Goal: Obtain resource: Obtain resource

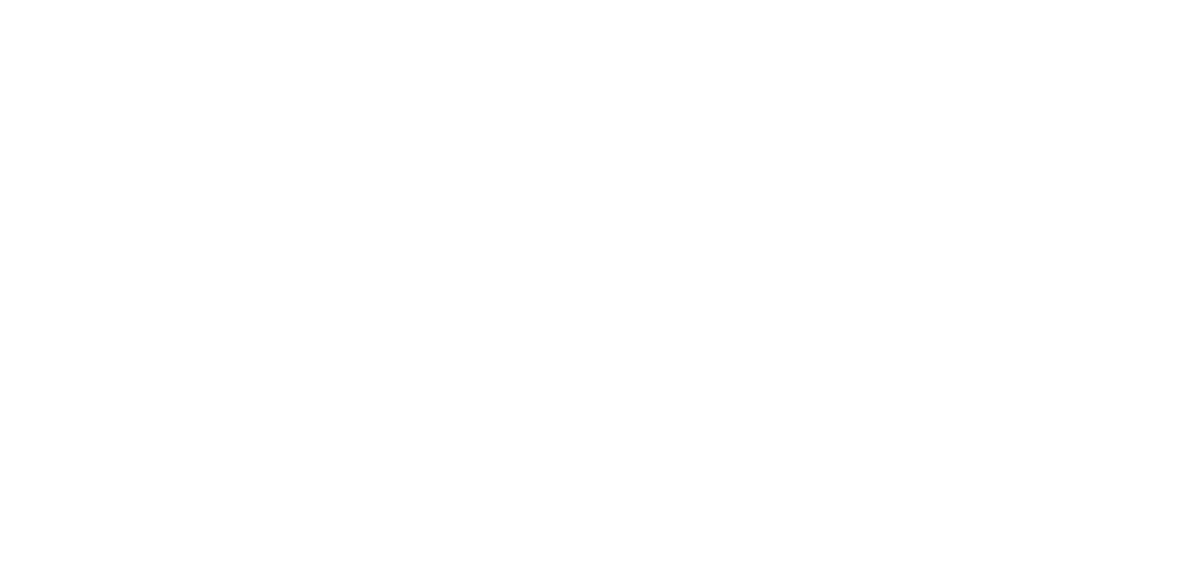
click at [440, 303] on div at bounding box center [598, 283] width 1197 height 566
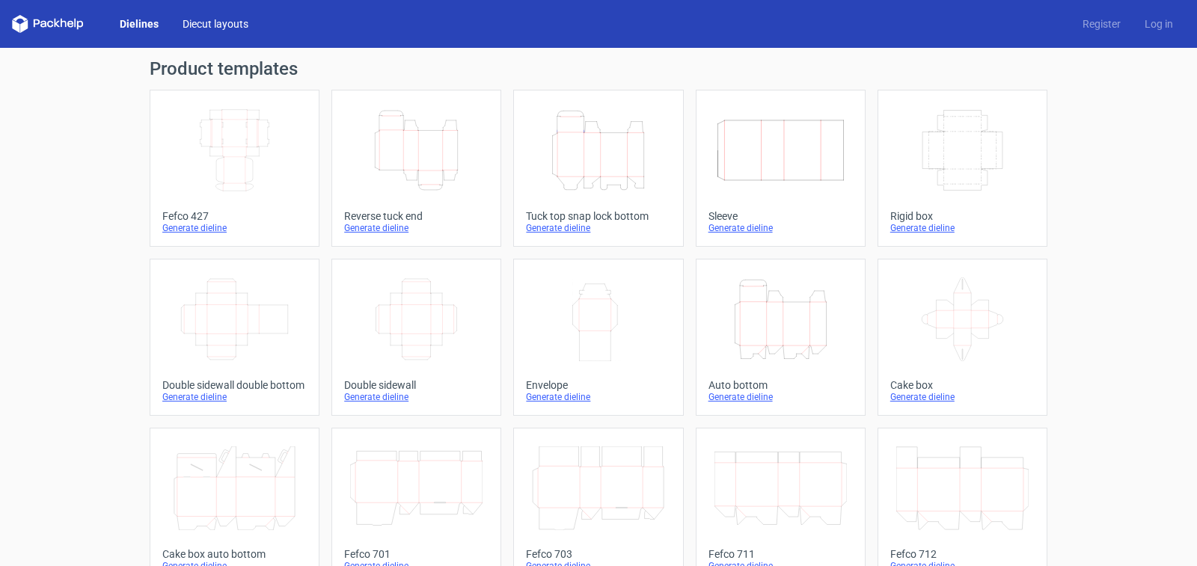
click at [216, 25] on link "Diecut layouts" at bounding box center [216, 23] width 90 height 15
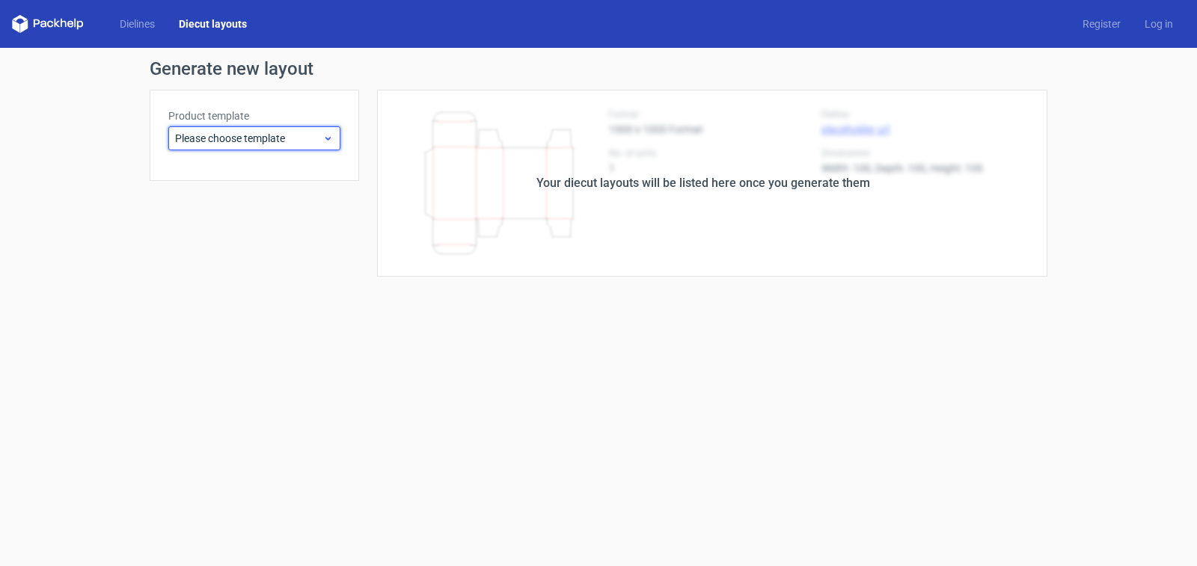
click at [244, 147] on div "Please choose template" at bounding box center [254, 138] width 172 height 24
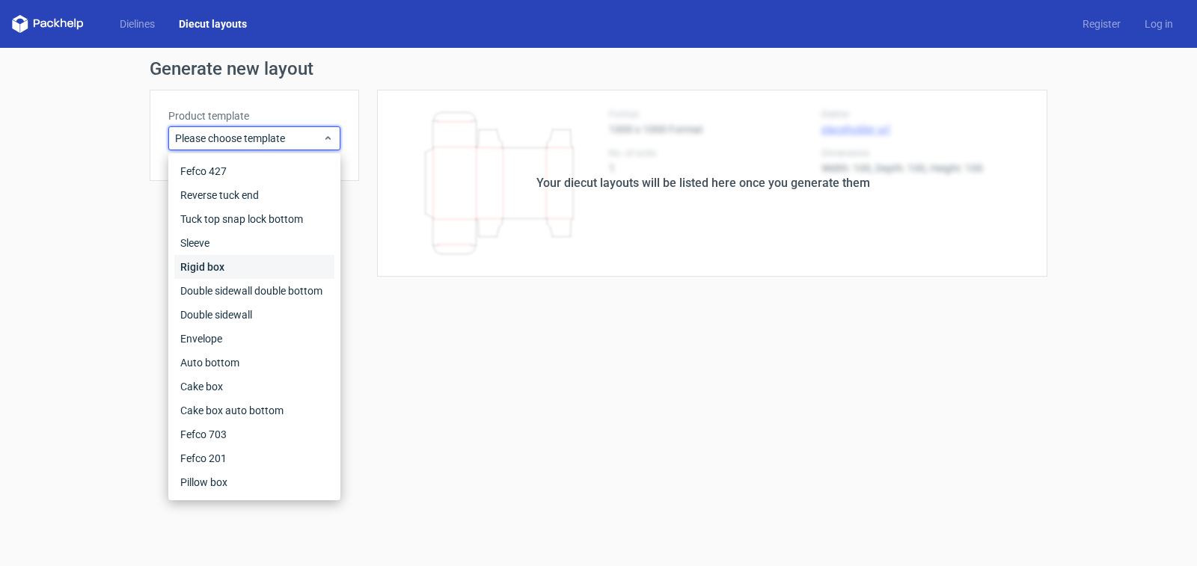
click at [199, 269] on div "Rigid box" at bounding box center [254, 267] width 160 height 24
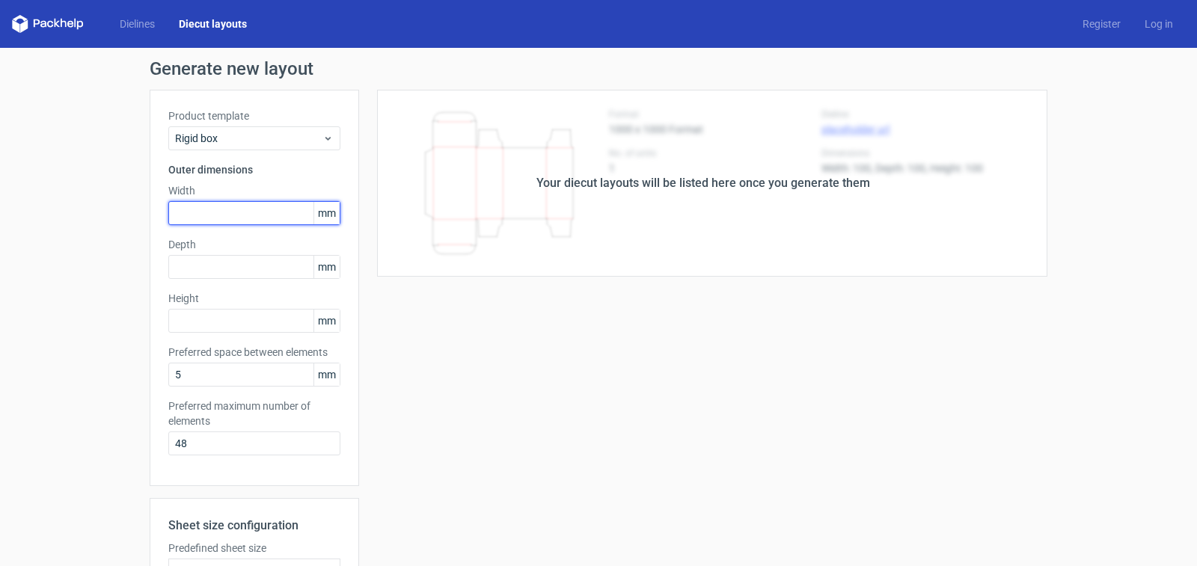
click at [236, 217] on input "text" at bounding box center [254, 213] width 172 height 24
type input "320"
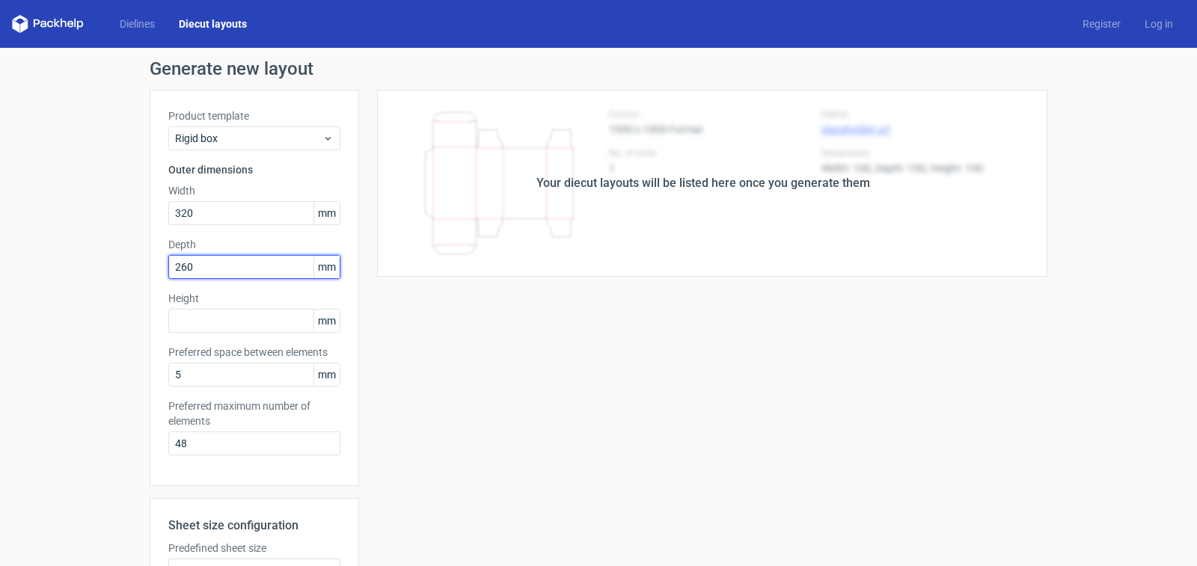
type input "260"
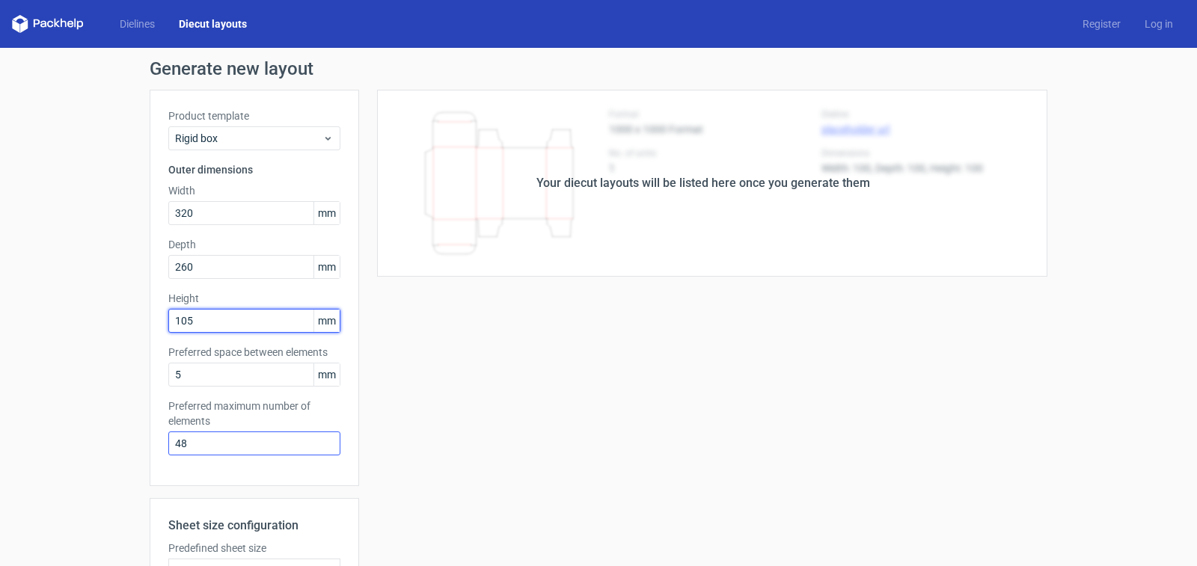
type input "105"
click at [221, 440] on input "48" at bounding box center [254, 444] width 172 height 24
type input "4"
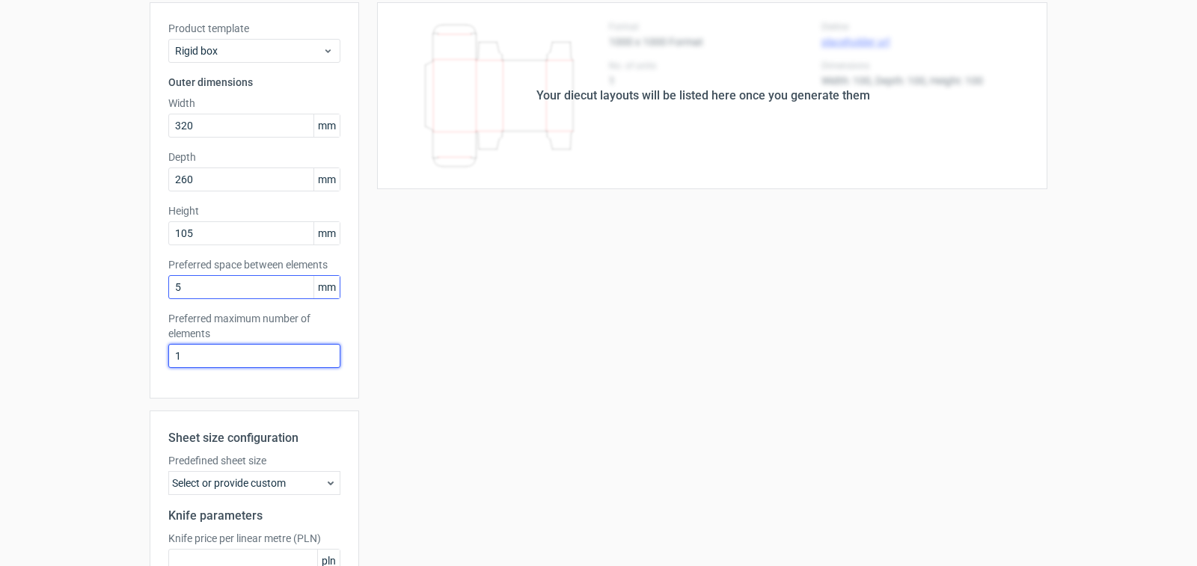
scroll to position [224, 0]
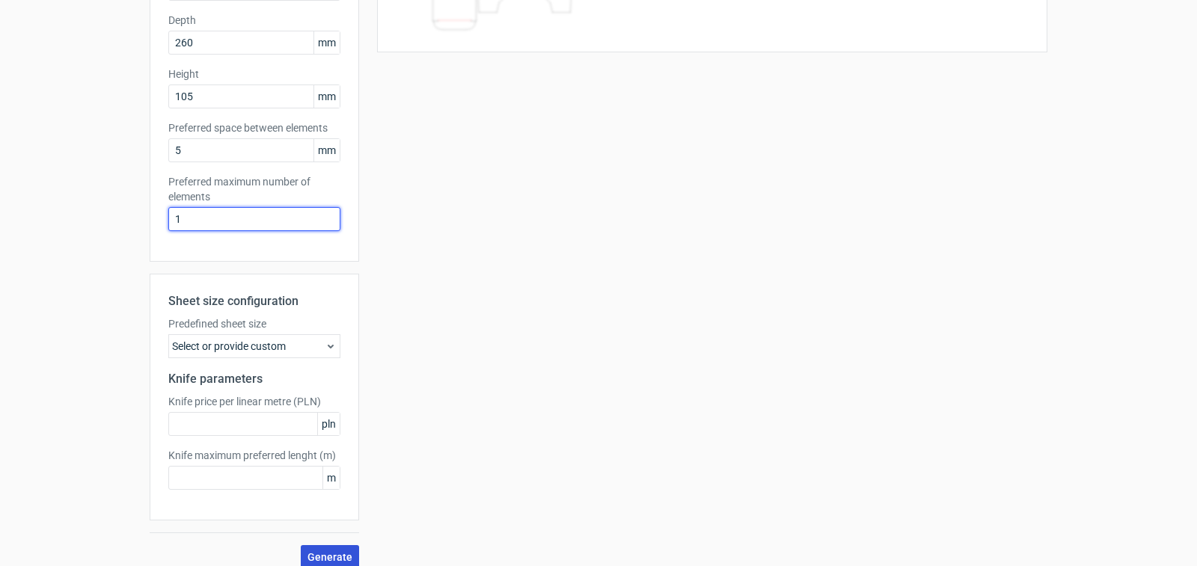
type input "1"
click at [310, 548] on button "Generate" at bounding box center [330, 557] width 58 height 24
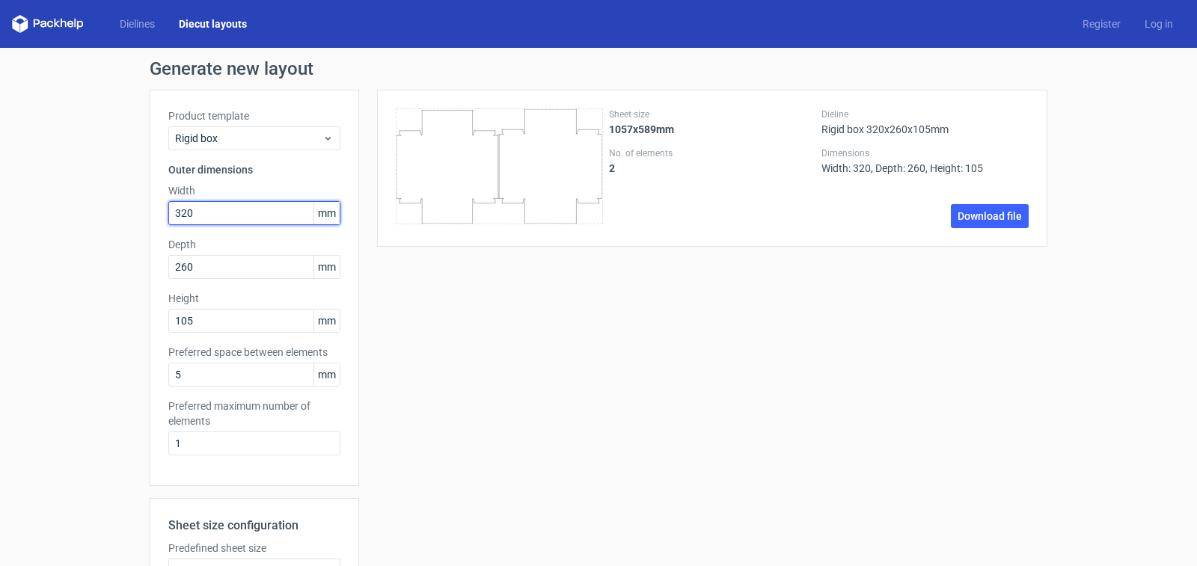
click at [194, 214] on input "320" at bounding box center [254, 213] width 172 height 24
type input "260"
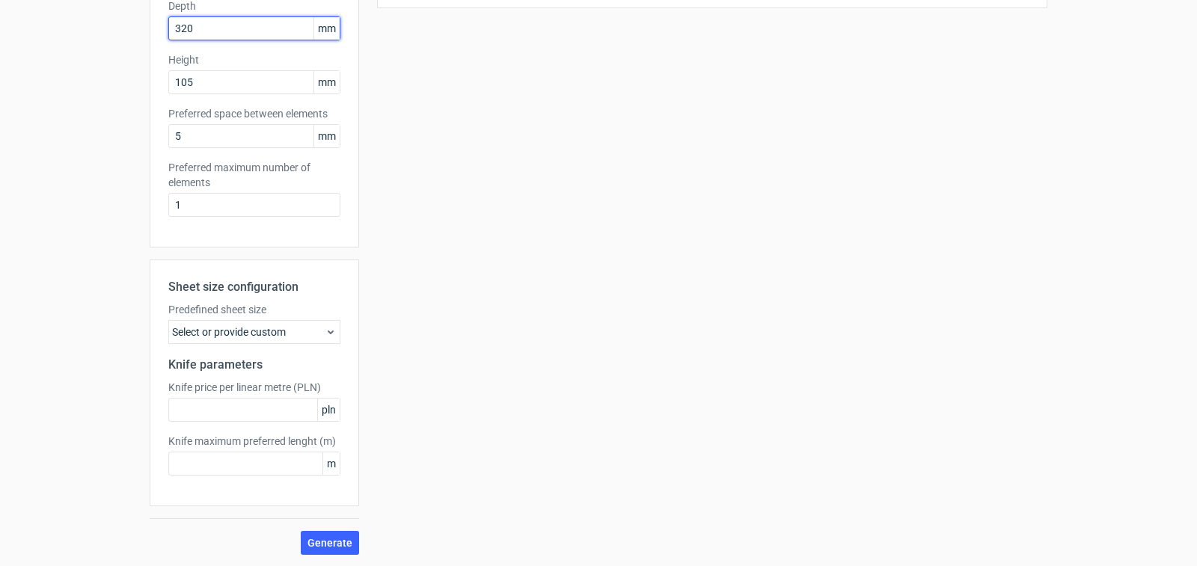
scroll to position [239, 0]
type input "320"
click at [309, 533] on button "Generate" at bounding box center [330, 542] width 58 height 24
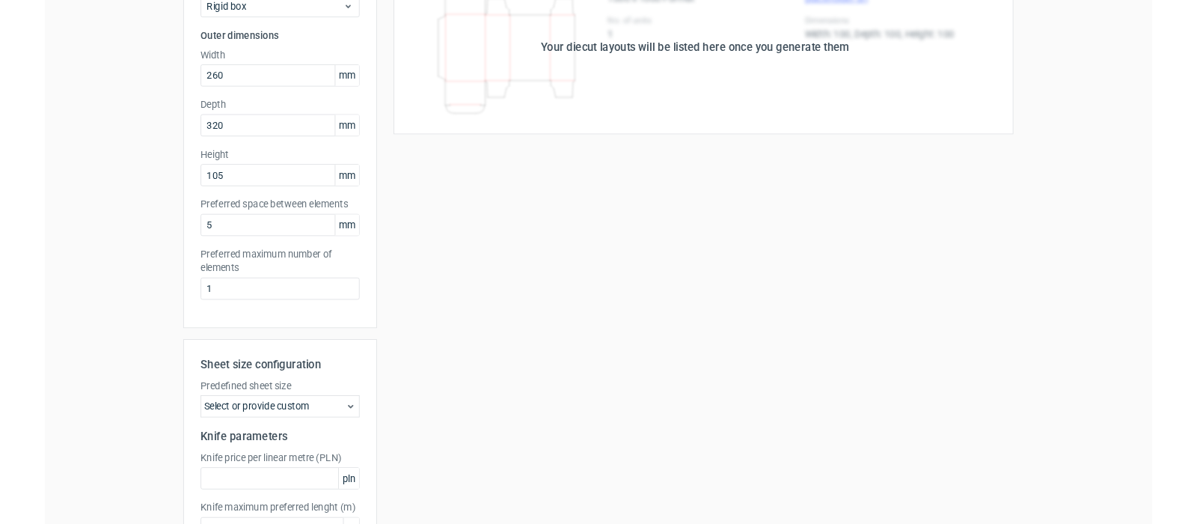
scroll to position [0, 0]
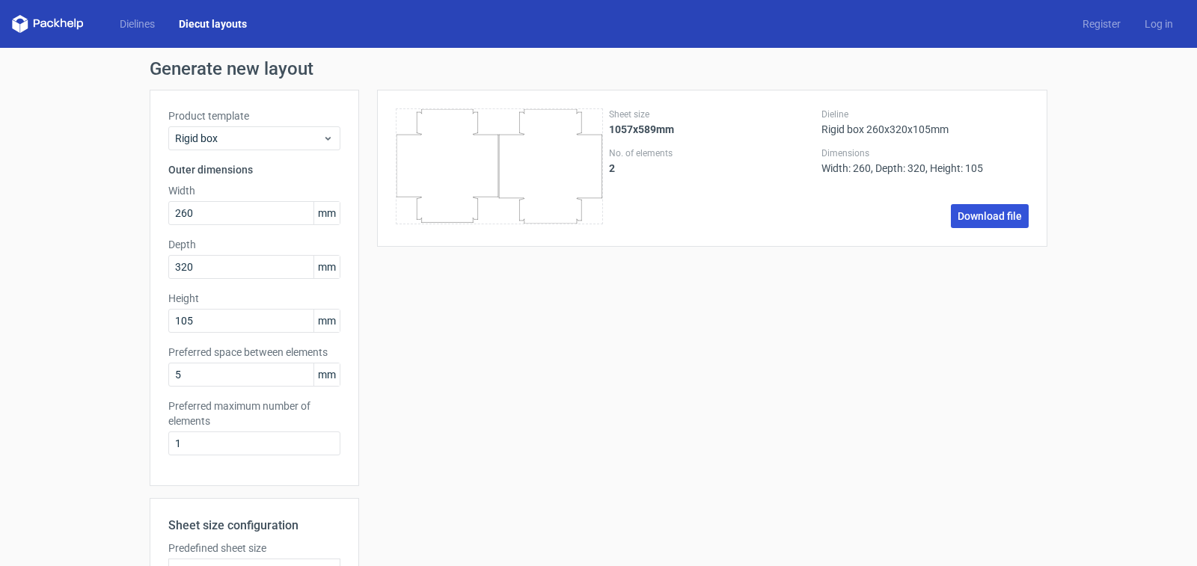
click at [990, 218] on link "Download file" at bounding box center [990, 216] width 78 height 24
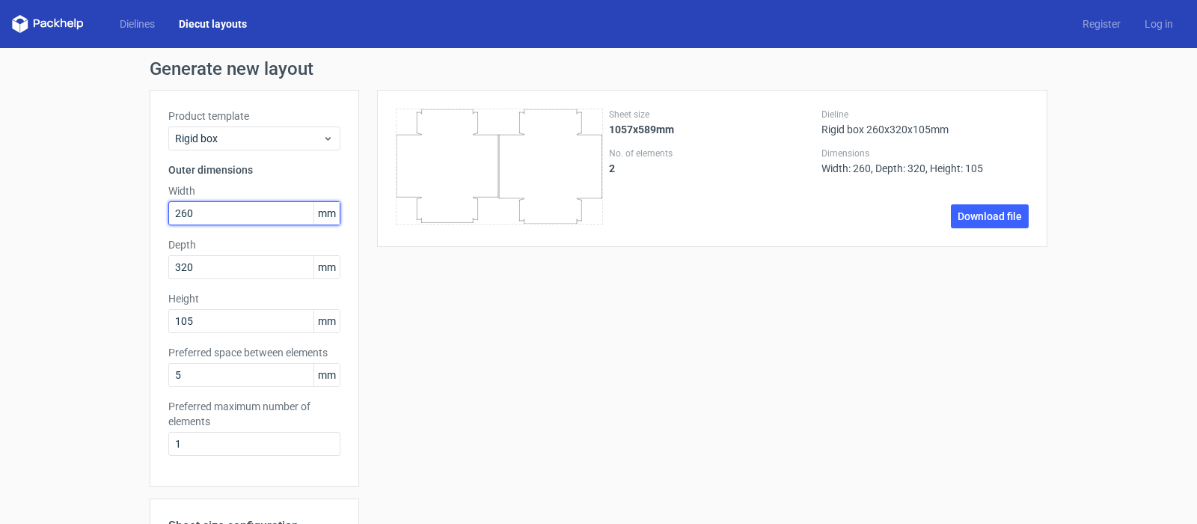
drag, startPoint x: 189, startPoint y: 215, endPoint x: 40, endPoint y: 210, distance: 149.7
click at [50, 215] on div "Generate new layout Product template Rigid box Outer dimensions Width 260 mm De…" at bounding box center [598, 427] width 1197 height 758
type input "266"
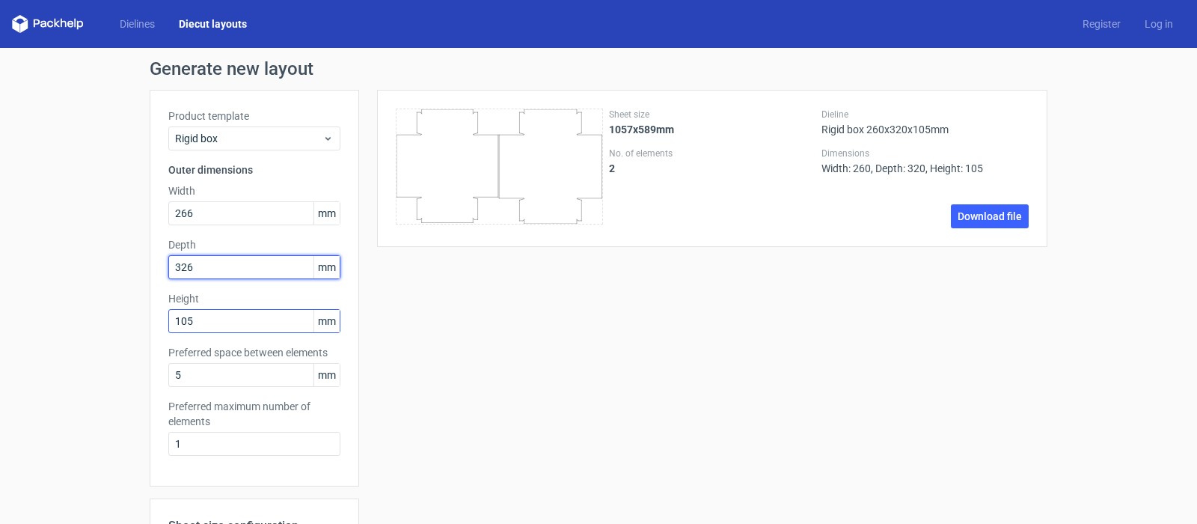
type input "326"
drag, startPoint x: 192, startPoint y: 321, endPoint x: 99, endPoint y: 328, distance: 93.7
click at [99, 328] on div "Generate new layout Product template Rigid box Outer dimensions Width 266 mm De…" at bounding box center [598, 427] width 1197 height 758
click at [425, 325] on div "Sheet size 1057x589mm No. of elements 2 Dieline Rigid box 260x320x105mm Dimensi…" at bounding box center [703, 442] width 688 height 704
drag, startPoint x: 189, startPoint y: 321, endPoint x: 170, endPoint y: 325, distance: 20.0
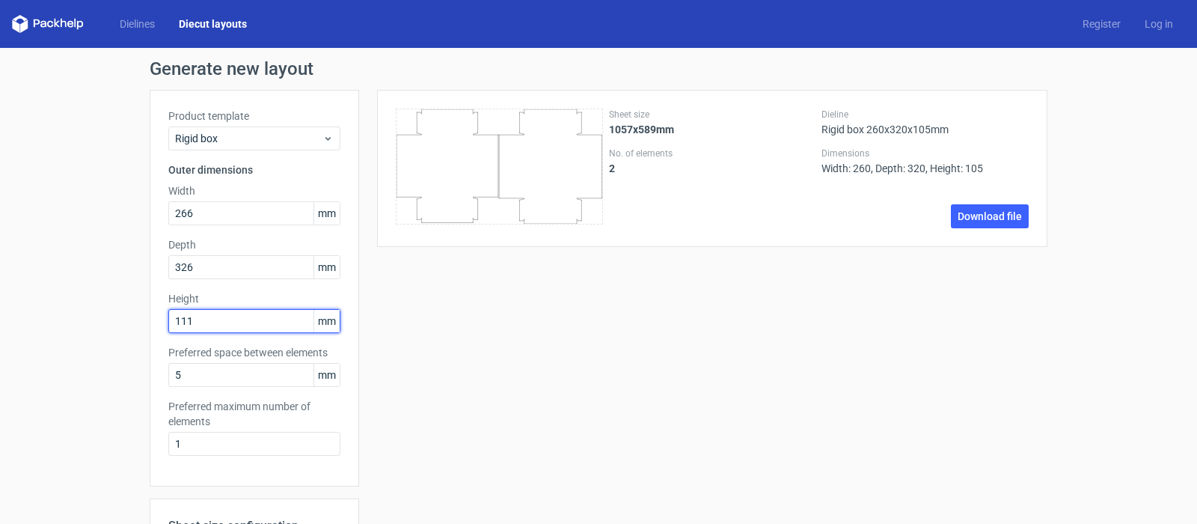
click at [170, 325] on input "111" at bounding box center [254, 321] width 172 height 24
type input "108"
click at [462, 301] on div "Sheet size 1081x601mm No. of elements 2 Dieline Rigid box 266x326x108mm Dimensi…" at bounding box center [703, 442] width 688 height 704
click at [94, 100] on div "Generate new layout Product template Rigid box Outer dimensions Width 266 mm De…" at bounding box center [598, 427] width 1197 height 758
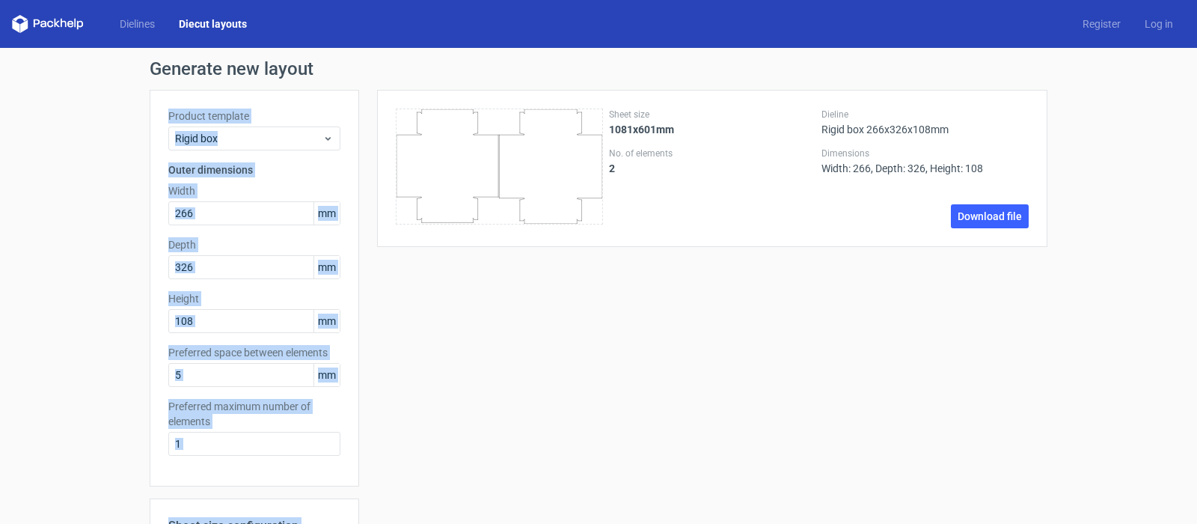
drag, startPoint x: 102, startPoint y: 85, endPoint x: 361, endPoint y: 378, distance: 391.6
click at [361, 378] on div "Generate new layout Product template Rigid box Outer dimensions Width 266 mm De…" at bounding box center [598, 427] width 1197 height 758
click at [406, 358] on div "Sheet size 1081x601mm No. of elements 2 Dieline Rigid box 266x326x108mm Dimensi…" at bounding box center [703, 442] width 688 height 704
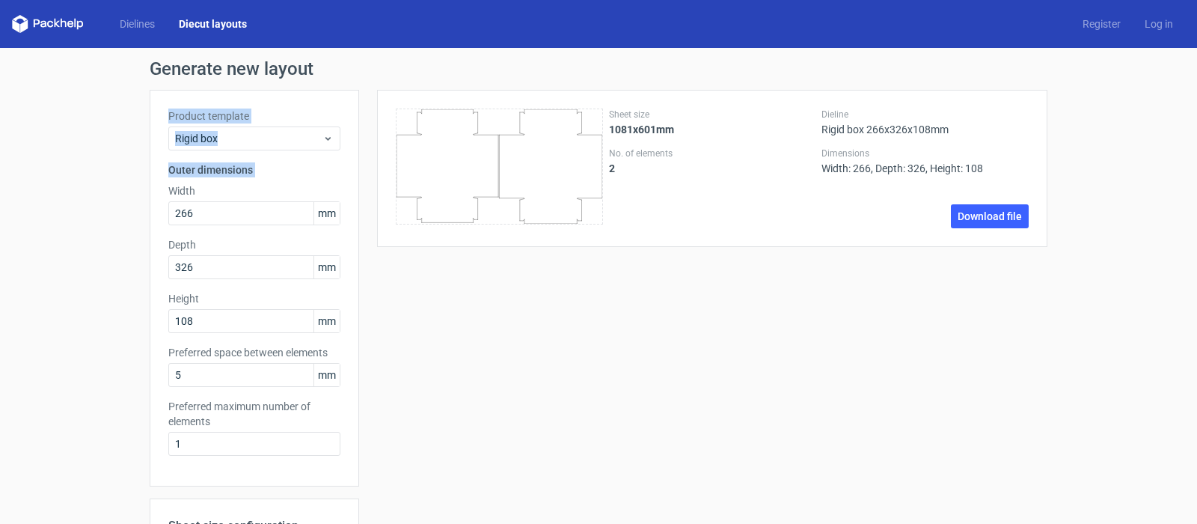
drag, startPoint x: 88, startPoint y: 101, endPoint x: 100, endPoint y: 182, distance: 82.5
click at [100, 182] on div "Generate new layout Product template Rigid box Outer dimensions Width 266 mm De…" at bounding box center [598, 427] width 1197 height 758
click at [93, 131] on div "Generate new layout Product template Rigid box Outer dimensions Width 266 mm De…" at bounding box center [598, 427] width 1197 height 758
drag, startPoint x: 102, startPoint y: 85, endPoint x: 144, endPoint y: 171, distance: 95.0
click at [144, 171] on div "Generate new layout Product template Rigid box Outer dimensions Width 266 mm De…" at bounding box center [598, 427] width 1197 height 758
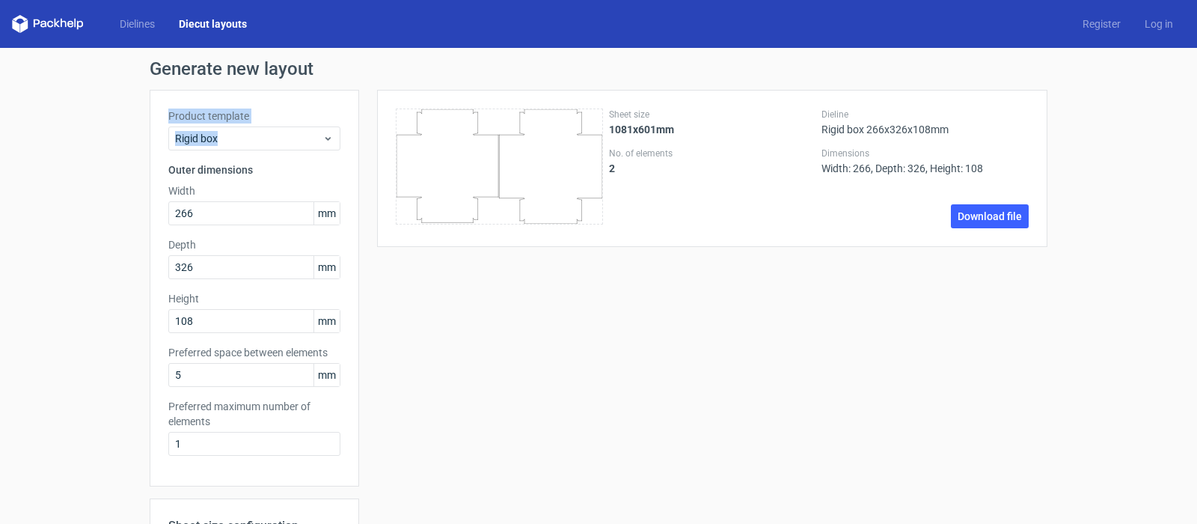
click at [103, 115] on div "Generate new layout Product template Rigid box Outer dimensions Width 266 mm De…" at bounding box center [598, 427] width 1197 height 758
drag, startPoint x: 108, startPoint y: 93, endPoint x: 136, endPoint y: 191, distance: 102.7
click at [136, 191] on div "Generate new layout Product template Rigid box Outer dimensions Width 266 mm De…" at bounding box center [598, 427] width 1197 height 758
click at [113, 119] on div "Generate new layout Product template Rigid box Outer dimensions Width 266 mm De…" at bounding box center [598, 427] width 1197 height 758
click at [120, 85] on div "Generate new layout Product template Rigid box Outer dimensions Width 266 mm De…" at bounding box center [598, 427] width 1197 height 758
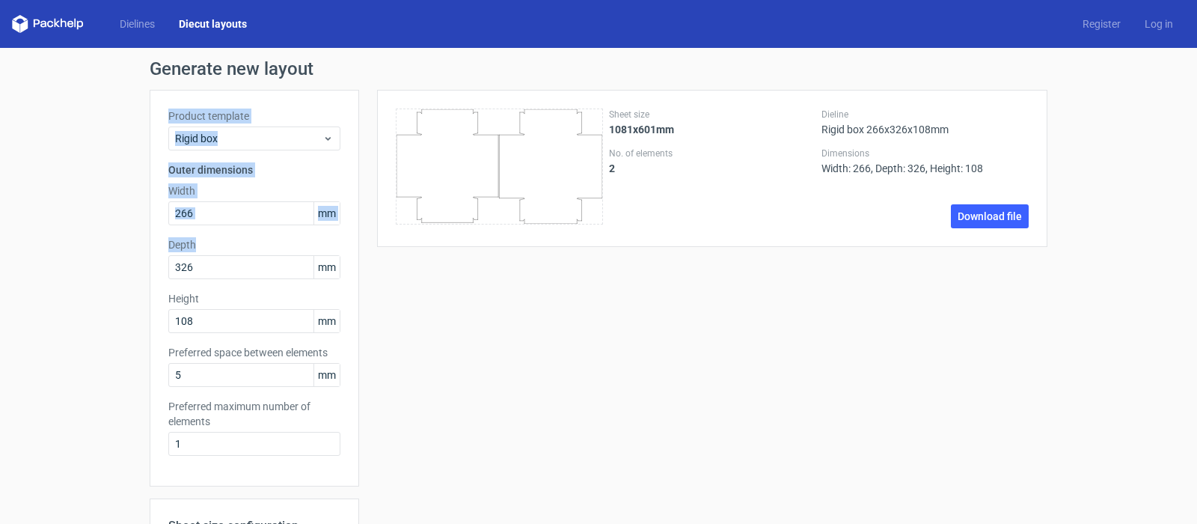
drag, startPoint x: 116, startPoint y: 89, endPoint x: 344, endPoint y: 268, distance: 289.8
click at [344, 268] on div "Generate new layout Product template Rigid box Outer dimensions Width 266 mm De…" at bounding box center [598, 427] width 1197 height 758
click at [408, 306] on div "Sheet size 1081x601mm No. of elements 2 Dieline Rigid box 266x326x108mm Dimensi…" at bounding box center [703, 442] width 688 height 704
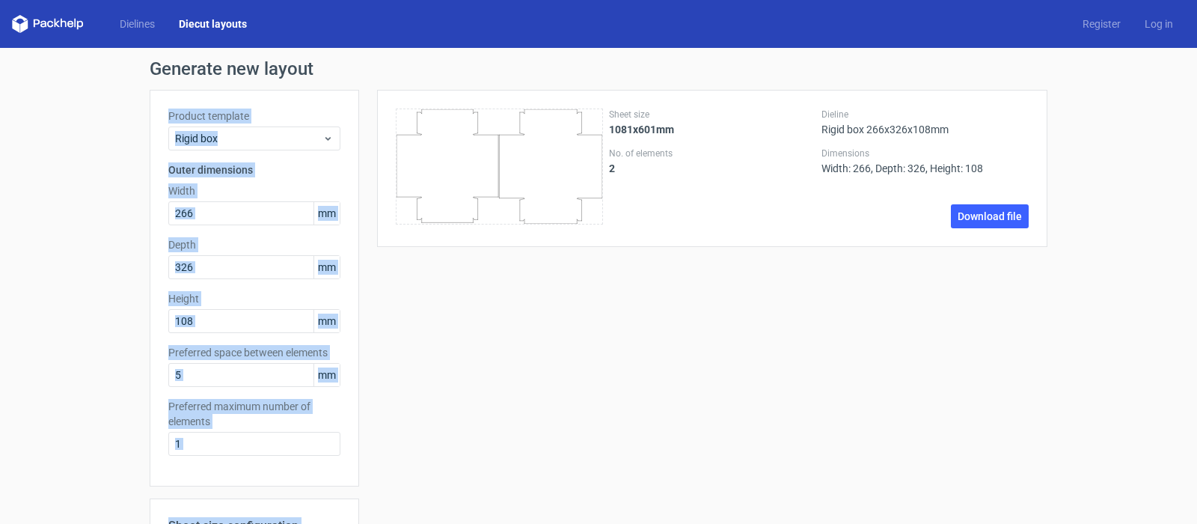
drag, startPoint x: 99, startPoint y: 82, endPoint x: 432, endPoint y: 381, distance: 447.5
click at [432, 381] on div "Generate new layout Product template Rigid box Outer dimensions Width 266 mm De…" at bounding box center [598, 427] width 1197 height 758
click at [405, 306] on div "Sheet size 1081x601mm No. of elements 2 Dieline Rigid box 266x326x108mm Dimensi…" at bounding box center [703, 442] width 688 height 704
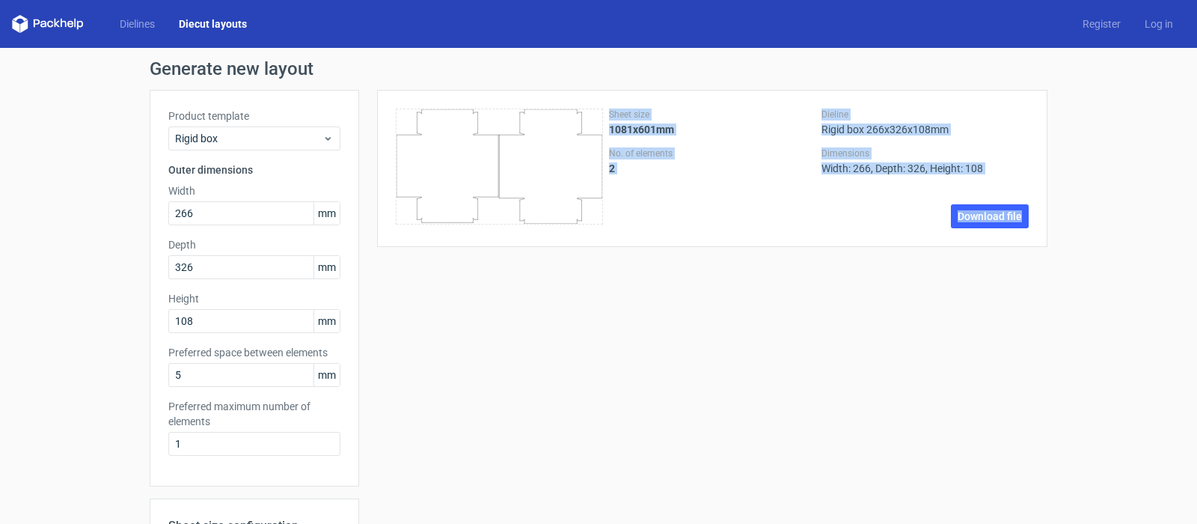
drag, startPoint x: 359, startPoint y: 79, endPoint x: 1143, endPoint y: 303, distance: 815.3
click at [1143, 303] on div "Generate new layout Product template Rigid box Outer dimensions Width 266 mm De…" at bounding box center [598, 427] width 1197 height 758
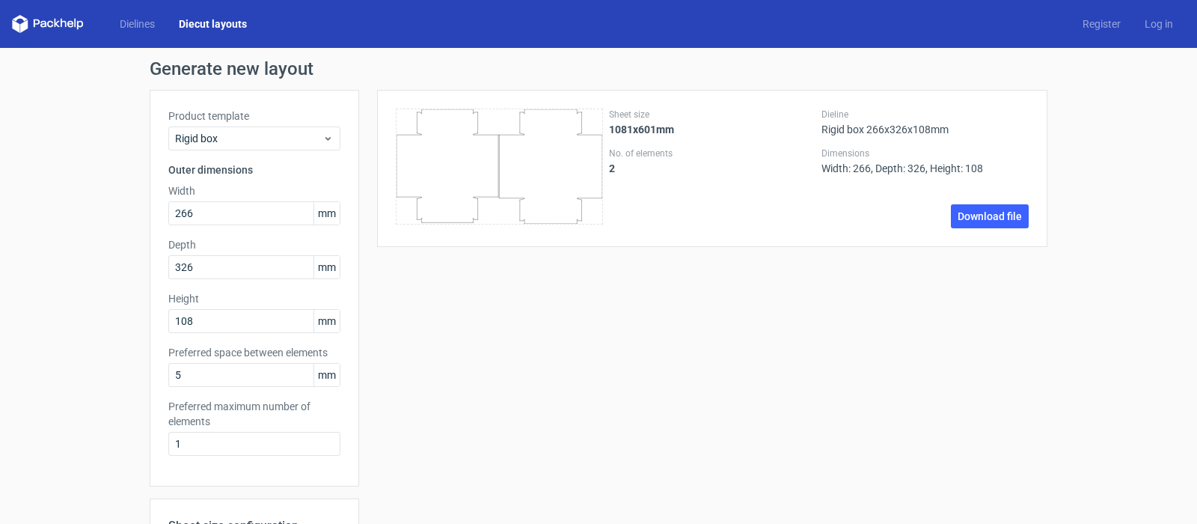
click at [1092, 263] on div "Generate new layout Product template Rigid box Outer dimensions Width 266 mm De…" at bounding box center [598, 427] width 1197 height 758
click at [571, 304] on div "Sheet size 1081x601mm No. of elements 2 Dieline Rigid box 266x326x108mm Dimensi…" at bounding box center [703, 442] width 688 height 704
click at [521, 354] on div "Sheet size 1081x601mm No. of elements 2 Dieline Rigid box 266x326x108mm Dimensi…" at bounding box center [703, 442] width 688 height 704
click at [957, 229] on div "Sheet size 1081x601mm No. of elements 2 Dieline Rigid box 266x326x108mm Dimensi…" at bounding box center [712, 168] width 670 height 157
click at [962, 222] on link "Download file" at bounding box center [990, 216] width 78 height 24
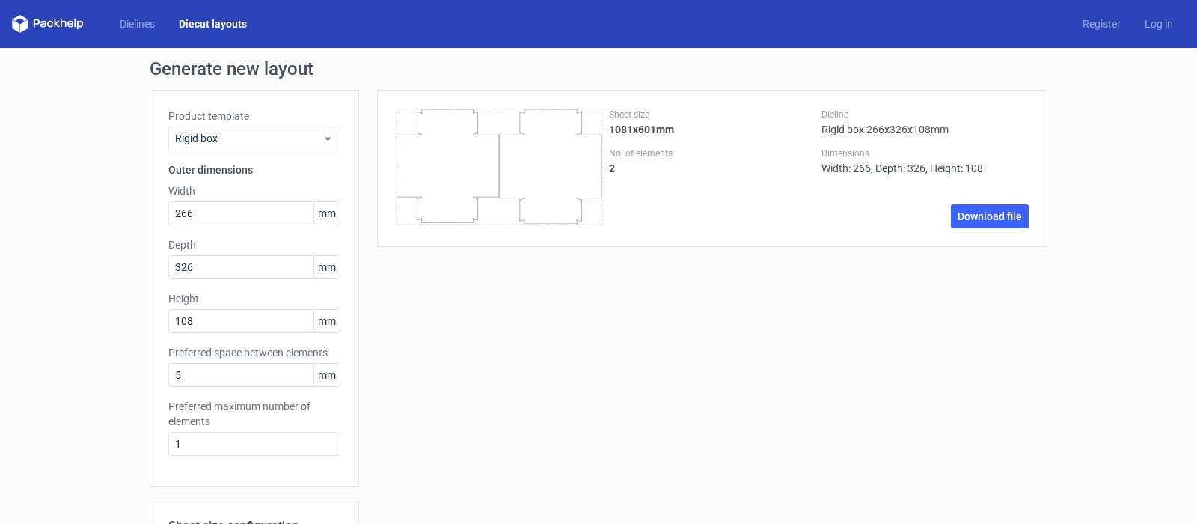
click at [570, 319] on div "Sheet size 1081x601mm No. of elements 2 Dieline Rigid box 266x326x108mm Dimensi…" at bounding box center [703, 442] width 688 height 704
click at [622, 319] on div "Sheet size 1081x601mm No. of elements 2 Dieline Rigid box 266x326x108mm Dimensi…" at bounding box center [703, 442] width 688 height 704
click at [598, 353] on div "Sheet size 1081x601mm No. of elements 2 Dieline Rigid box 266x326x108mm Dimensi…" at bounding box center [703, 442] width 688 height 704
